Goal: Use online tool/utility: Use online tool/utility

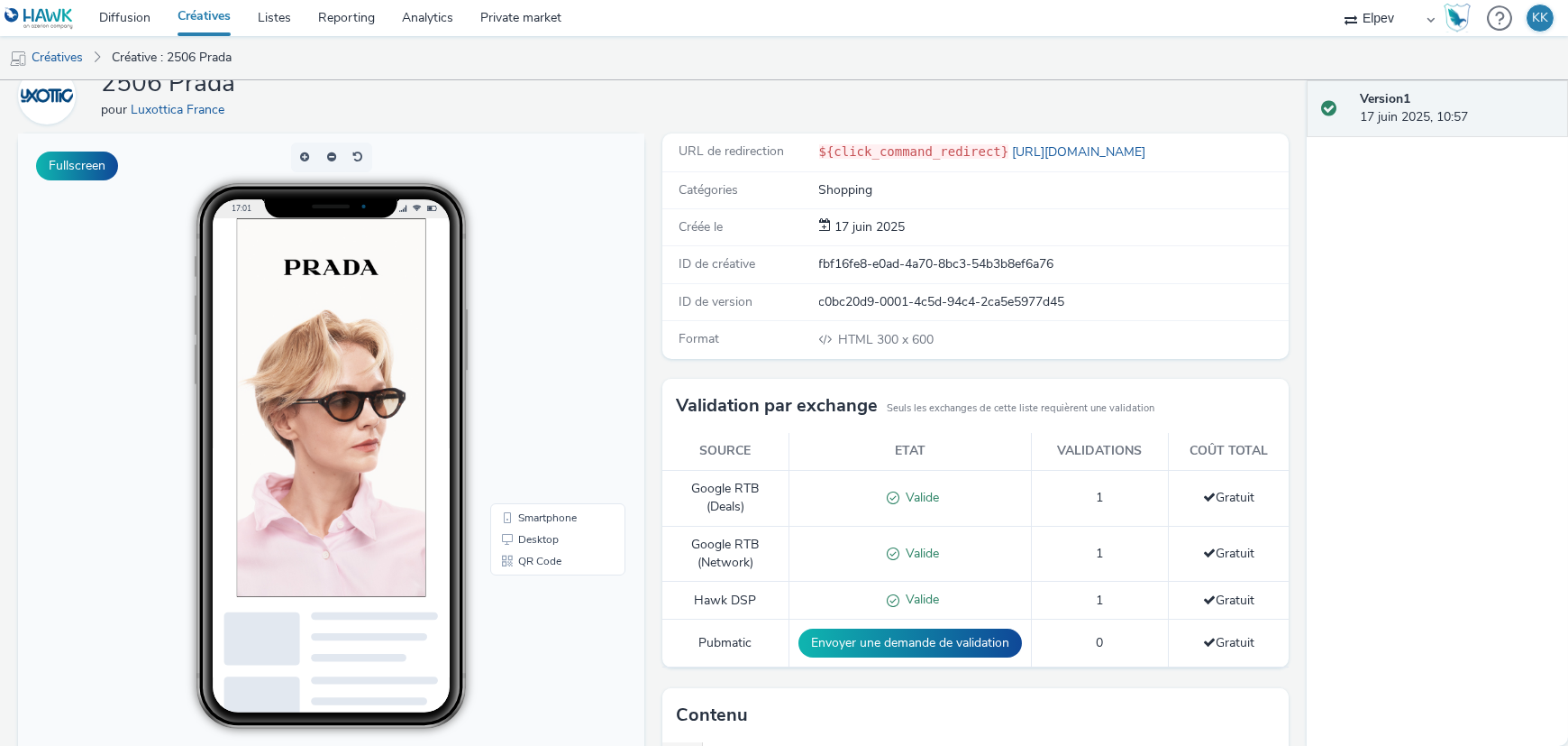
scroll to position [113, 0]
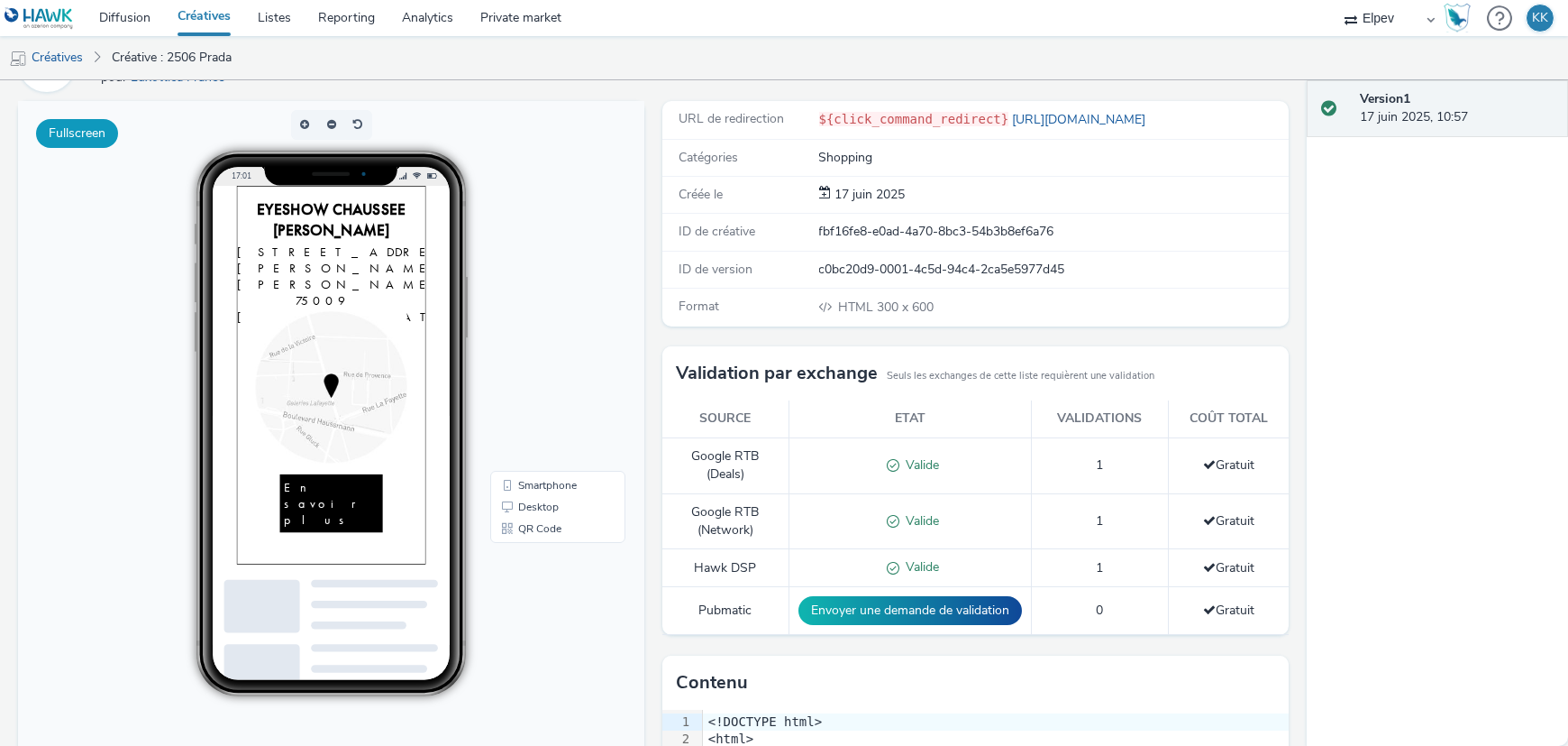
click at [76, 130] on button "Fullscreen" at bounding box center [77, 133] width 82 height 29
click at [87, 129] on button "Fullscreen" at bounding box center [77, 133] width 82 height 29
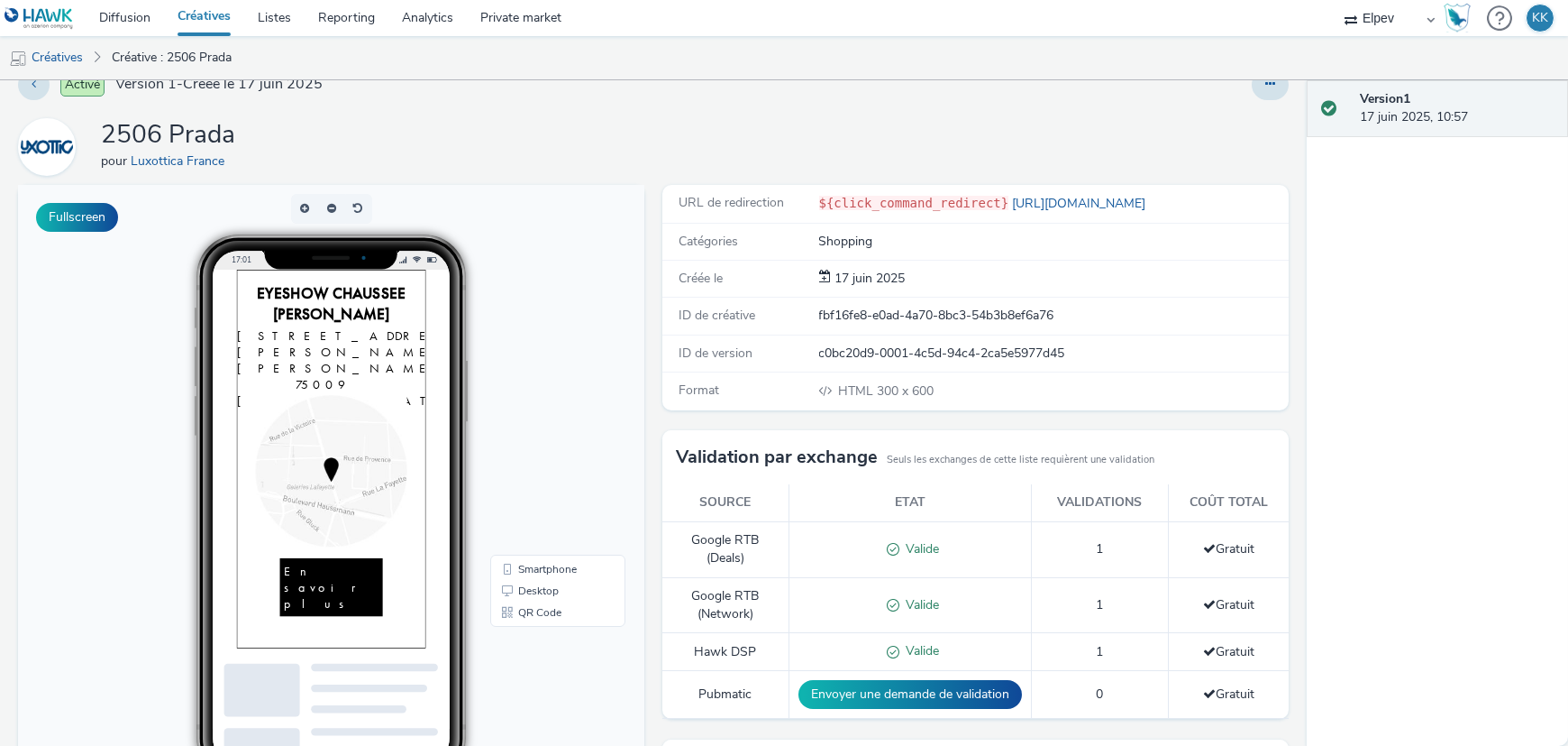
scroll to position [0, 0]
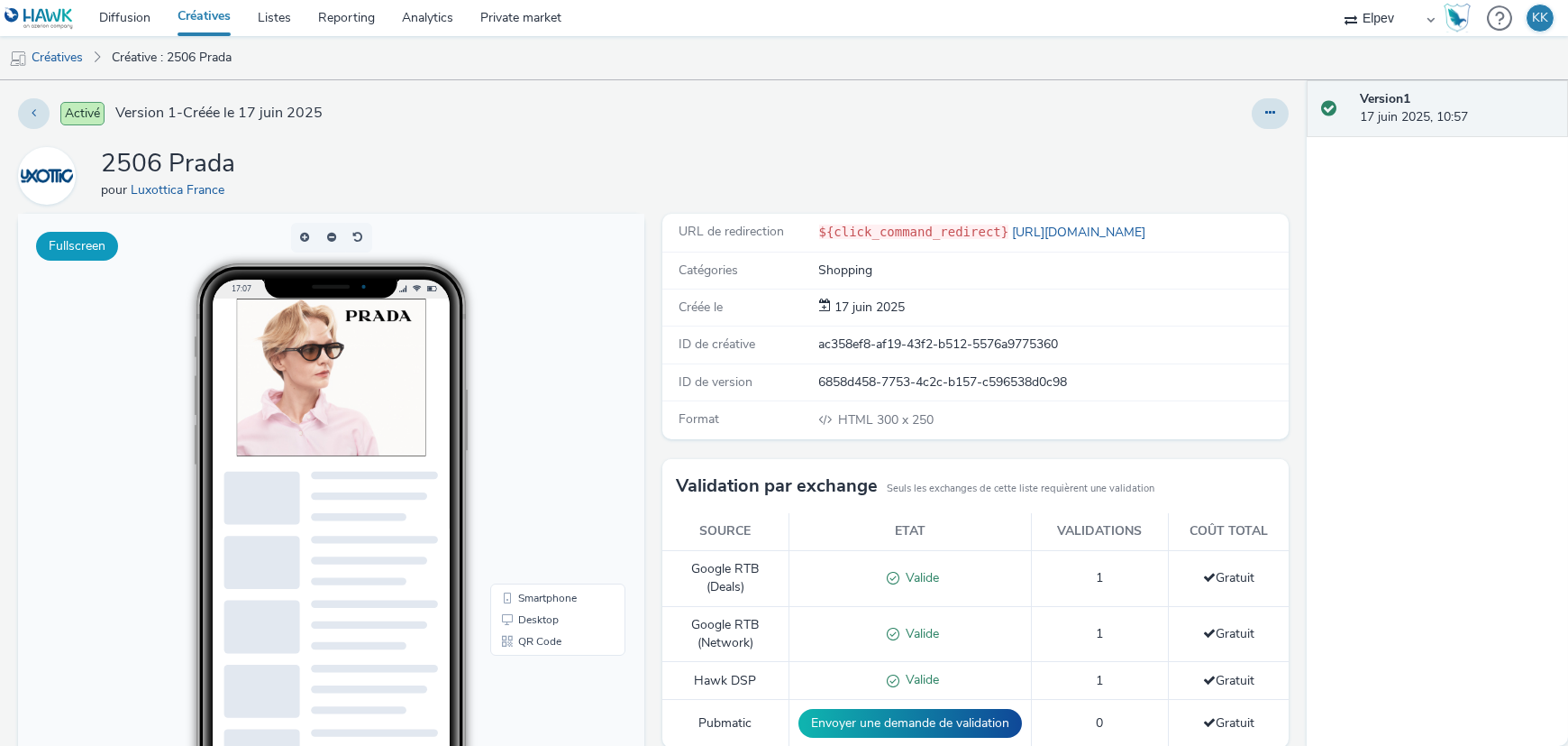
click at [88, 239] on button "Fullscreen" at bounding box center [77, 246] width 82 height 29
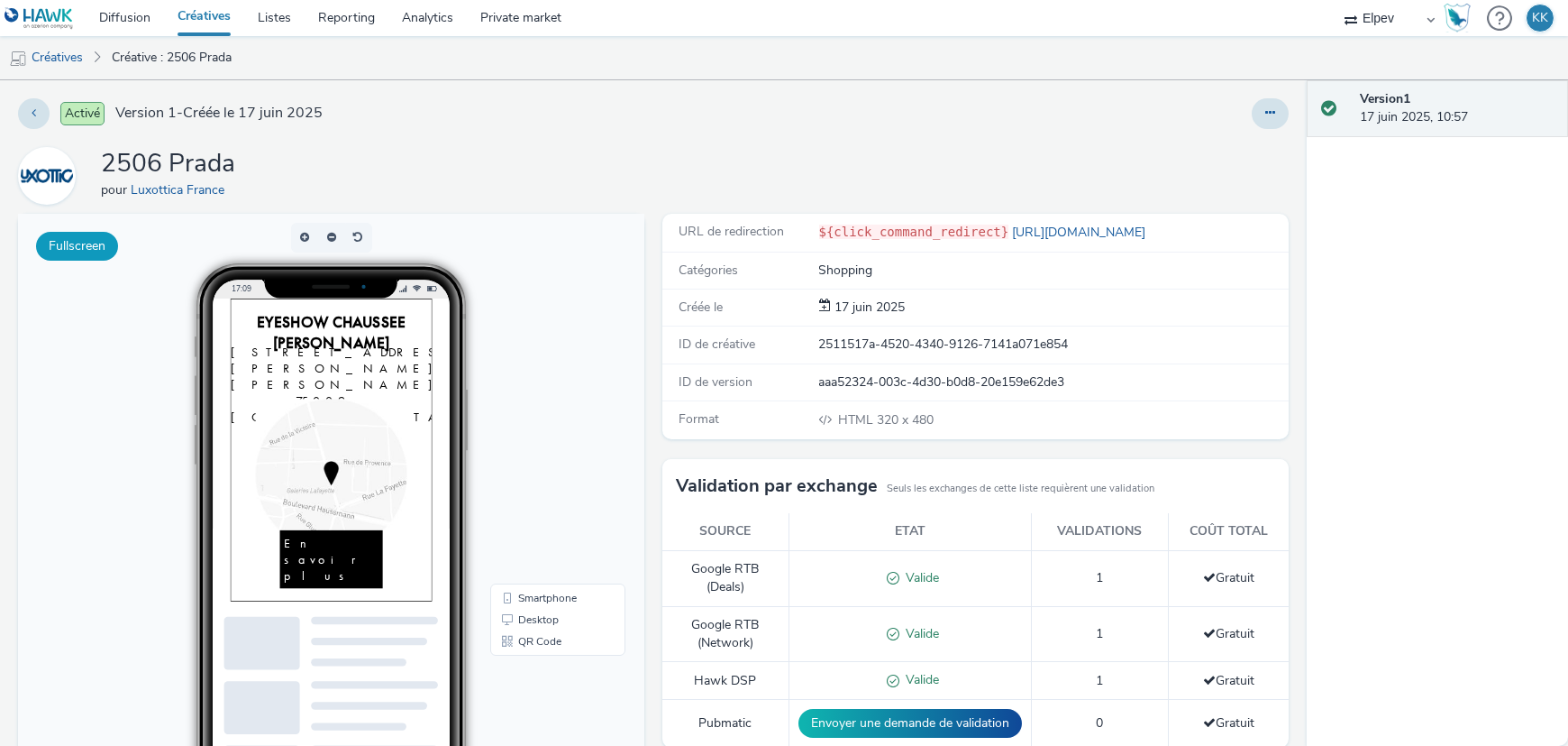
click at [78, 250] on button "Fullscreen" at bounding box center [77, 246] width 82 height 29
